Goal: Download file/media

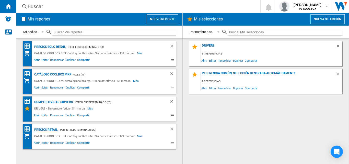
click at [42, 130] on div "PRECIOS RETAIL" at bounding box center [45, 129] width 25 height 6
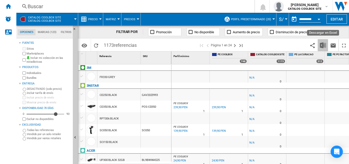
click at [322, 43] on img "Descargar en Excel" at bounding box center [323, 45] width 6 height 6
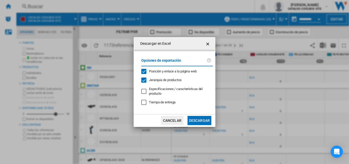
click at [208, 119] on button "Descargar" at bounding box center [199, 120] width 24 height 9
